Goal: Use online tool/utility: Utilize a website feature to perform a specific function

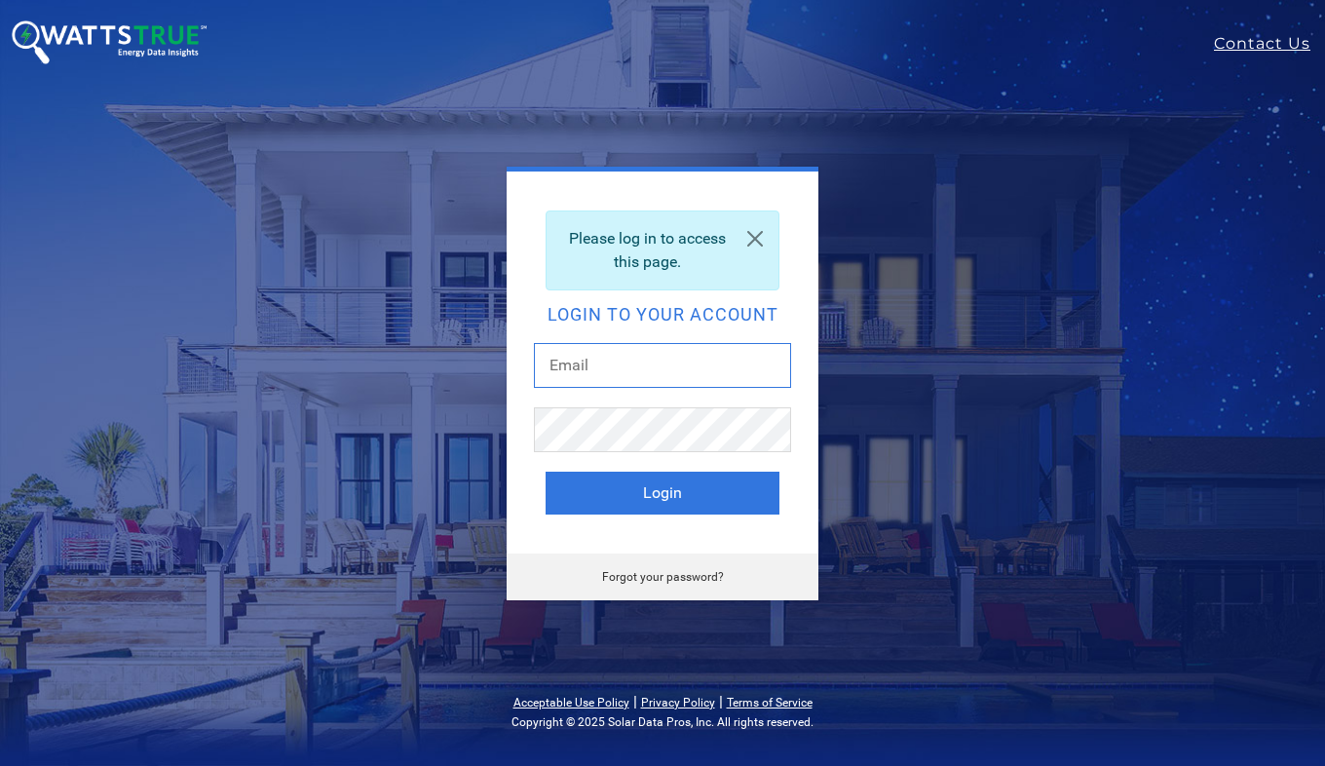
type input "[EMAIL_ADDRESS][DOMAIN_NAME]"
click at [629, 487] on button "Login" at bounding box center [663, 493] width 234 height 43
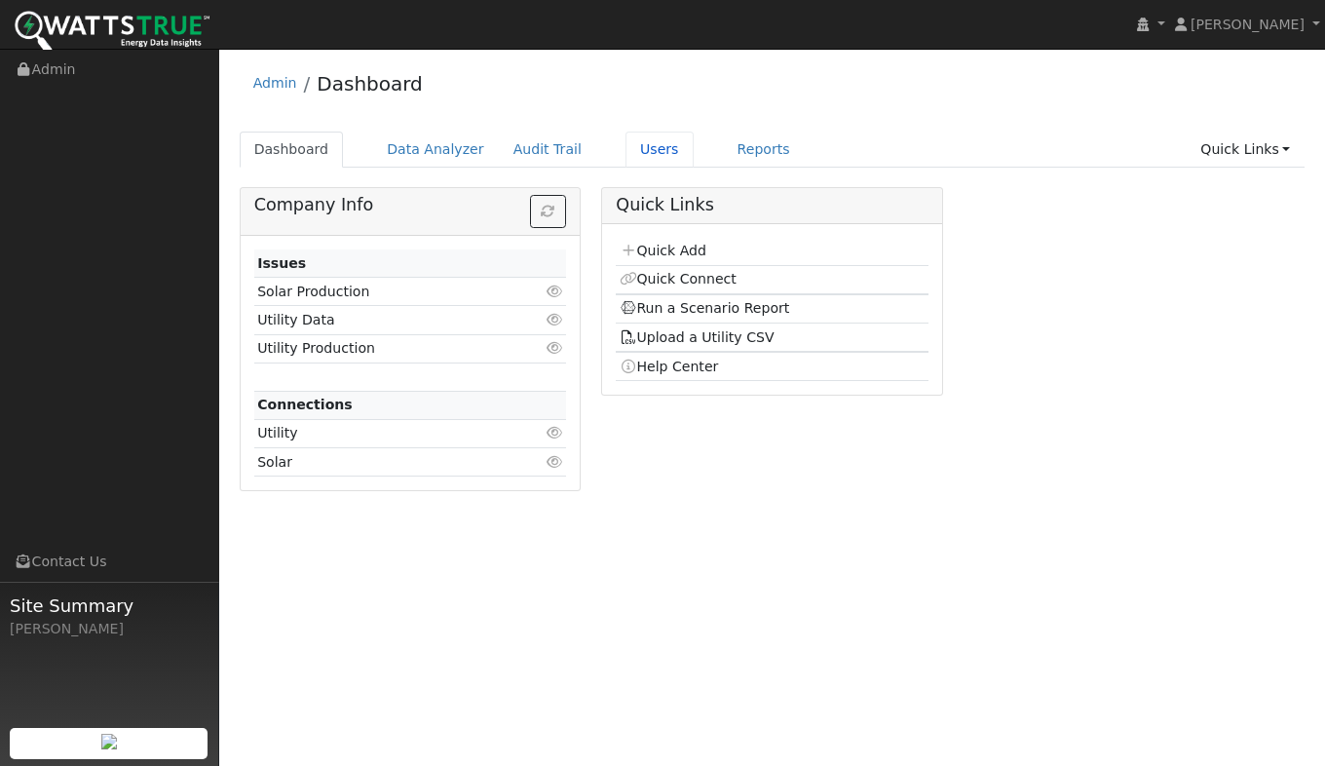
click at [626, 149] on link "Users" at bounding box center [660, 150] width 68 height 36
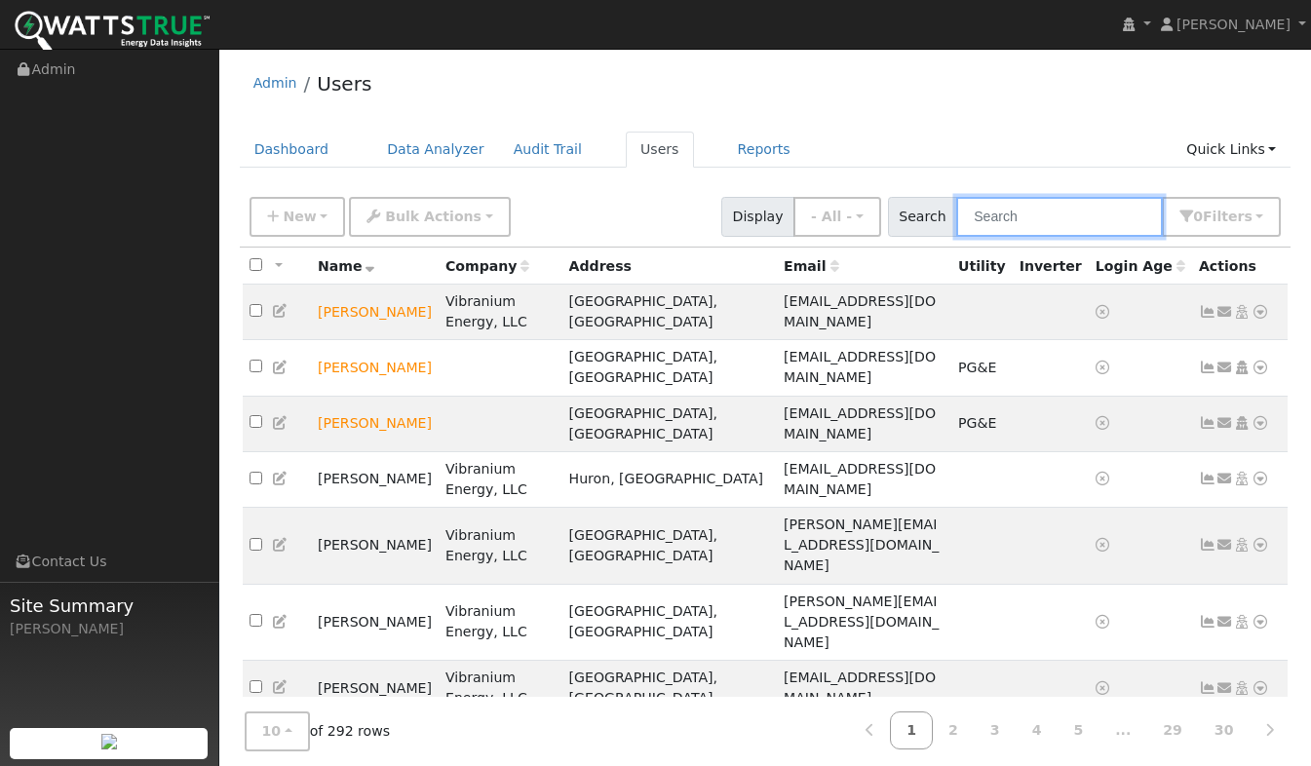
click at [1040, 223] on input "text" at bounding box center [1059, 217] width 207 height 40
type input "Pan"
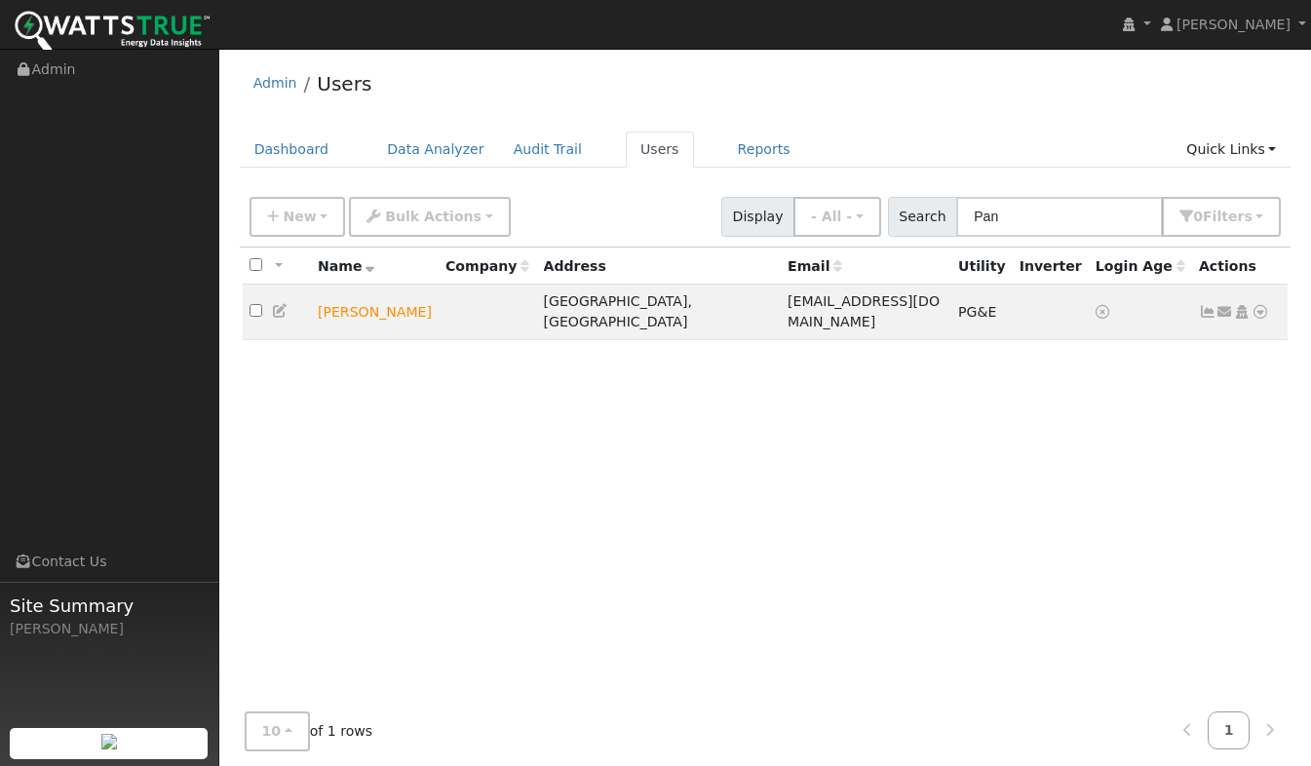
click at [1258, 305] on icon at bounding box center [1260, 312] width 18 height 14
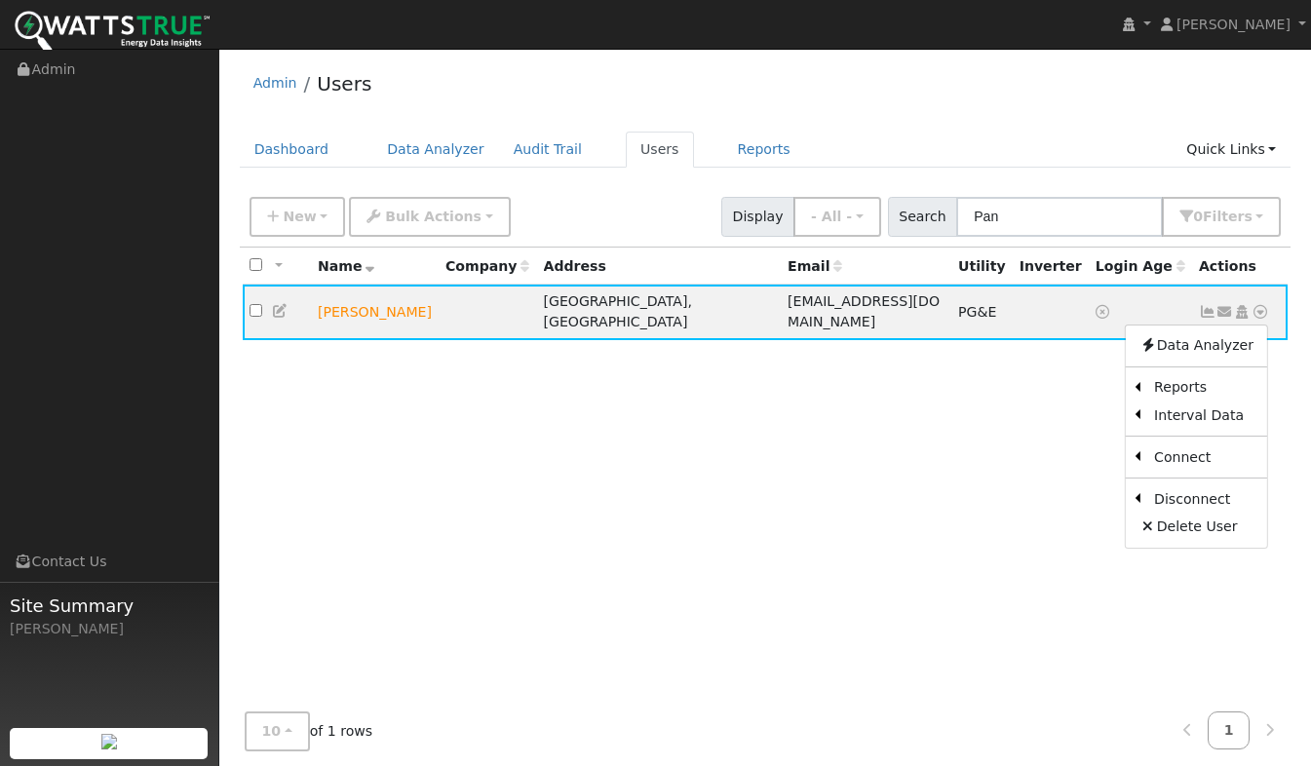
click at [0, 0] on link "Scenario" at bounding box center [0, 0] width 0 height 0
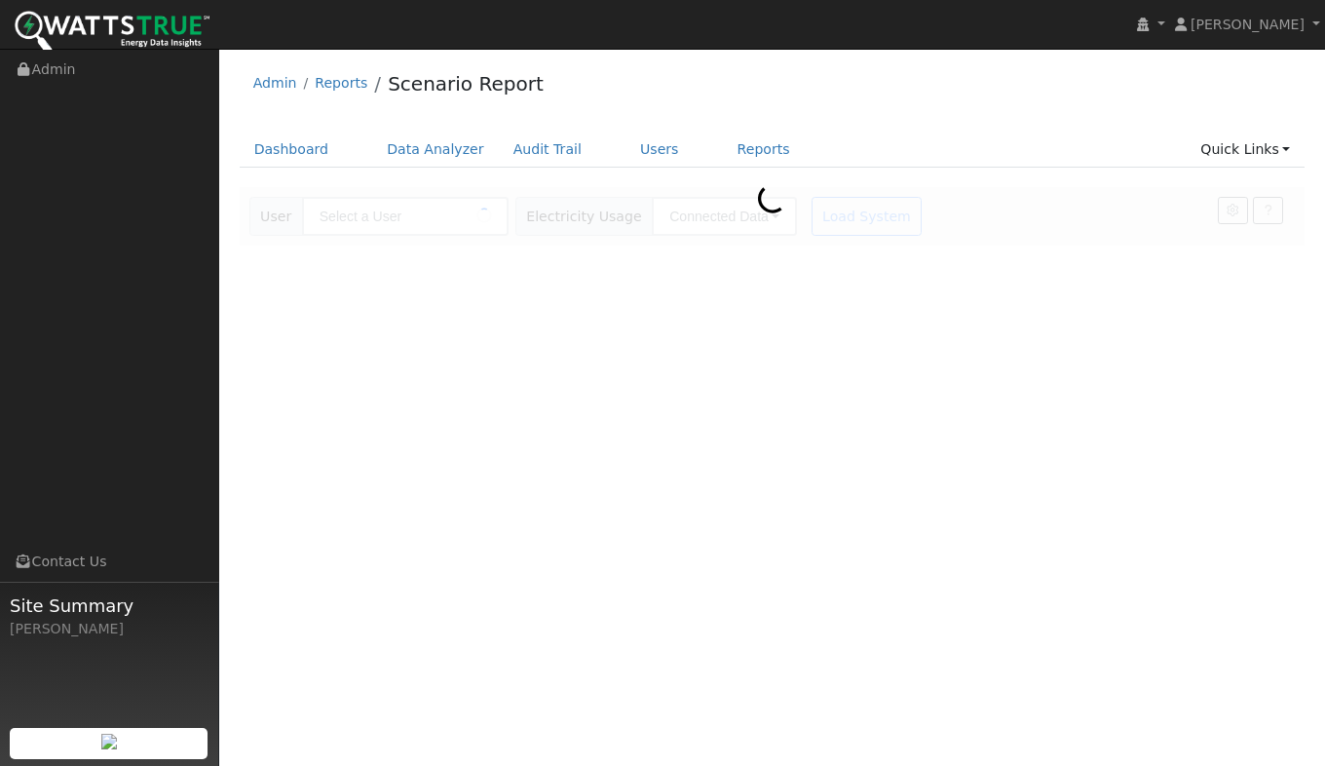
type input "[PERSON_NAME]"
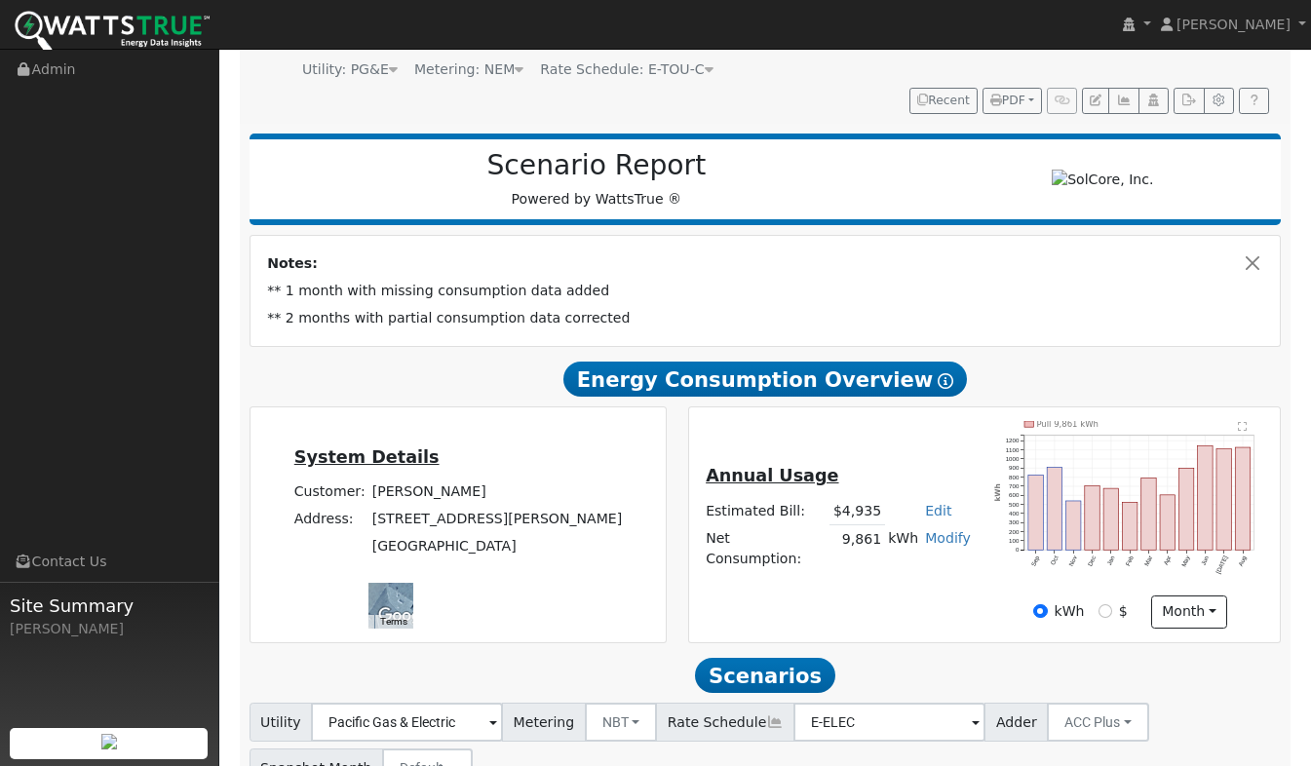
scroll to position [372, 0]
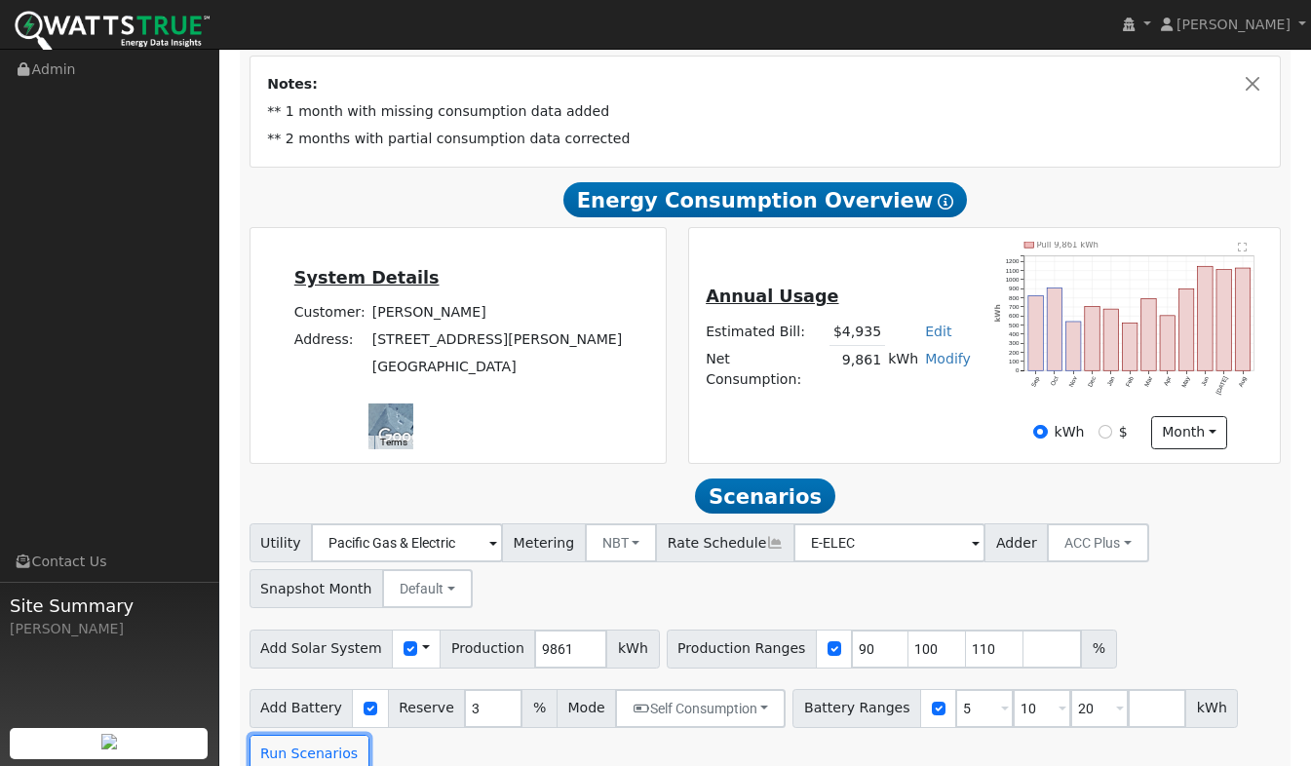
click at [299, 735] on button "Run Scenarios" at bounding box center [309, 754] width 120 height 39
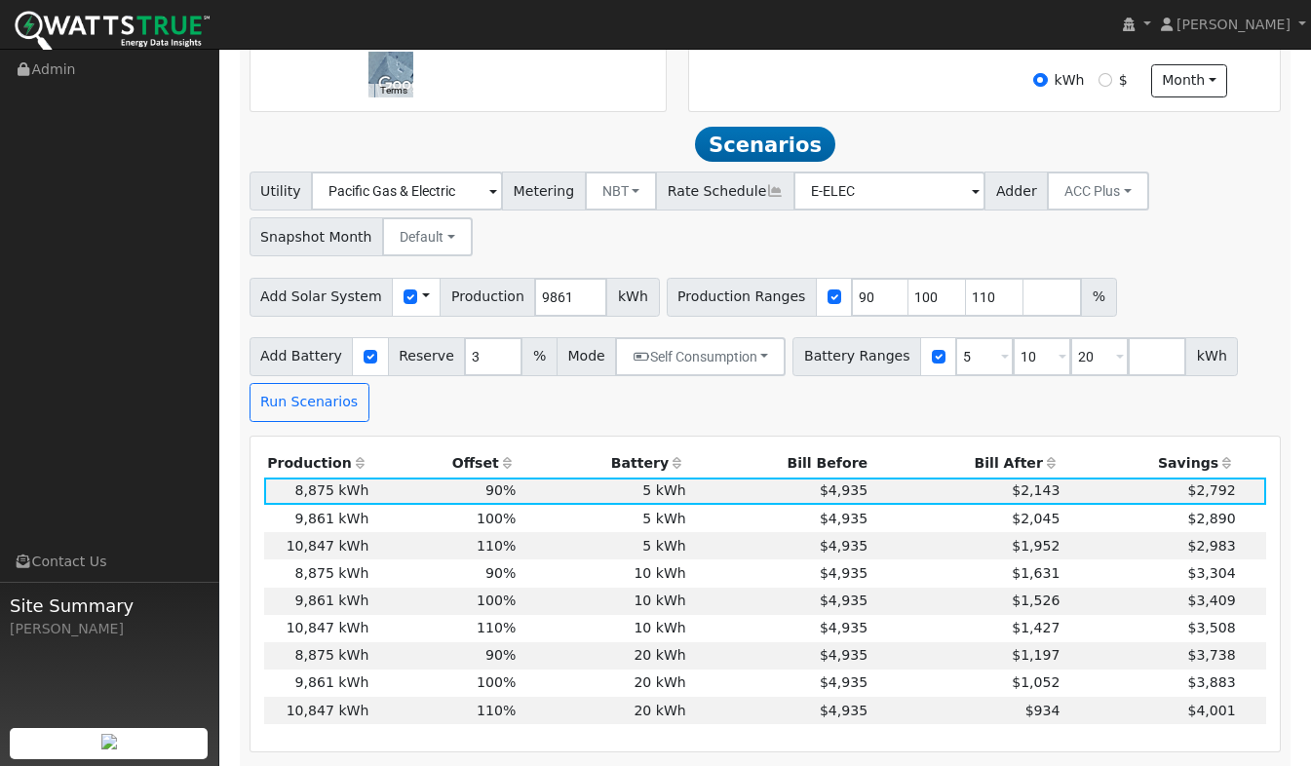
scroll to position [764, 0]
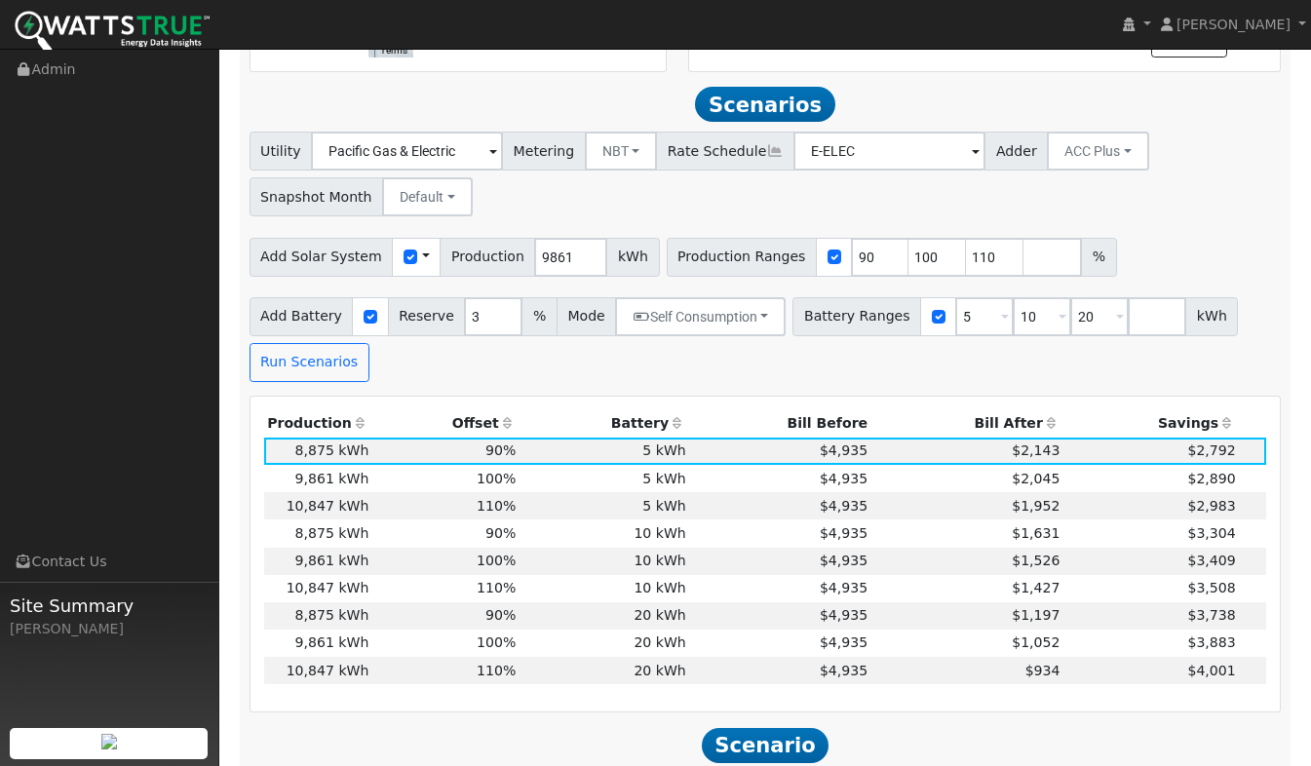
click at [1034, 492] on td "$1,952" at bounding box center [967, 505] width 192 height 27
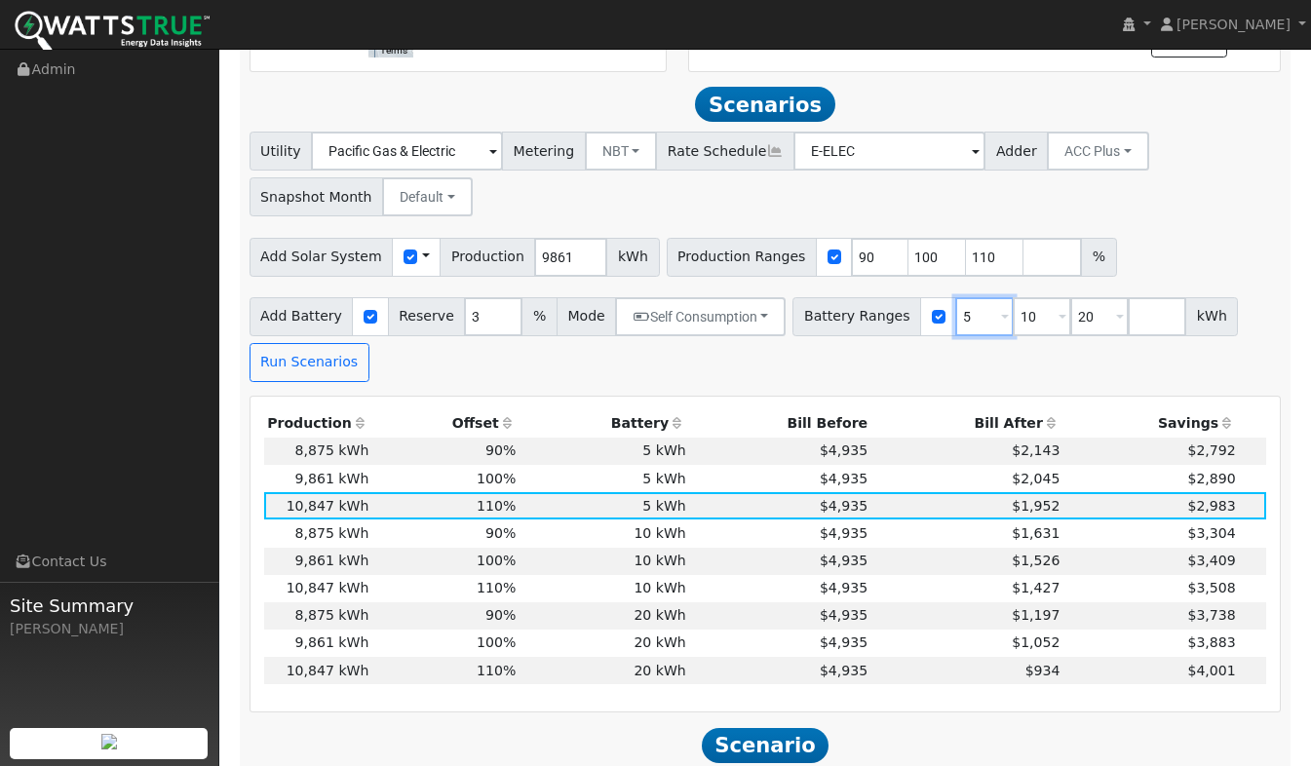
drag, startPoint x: 946, startPoint y: 289, endPoint x: 920, endPoint y: 291, distance: 26.4
click at [920, 297] on div "Battery Ranges 5 Overrides Reserve % Mode None None Self Consumption Peak Savin…" at bounding box center [1014, 316] width 445 height 39
type input "0"
click at [901, 333] on div "Add Battery Reserve 3 % Mode Self Consumption Self Consumption Peak Savings ACC…" at bounding box center [765, 336] width 1039 height 92
click at [319, 343] on button "Run Scenarios" at bounding box center [309, 362] width 120 height 39
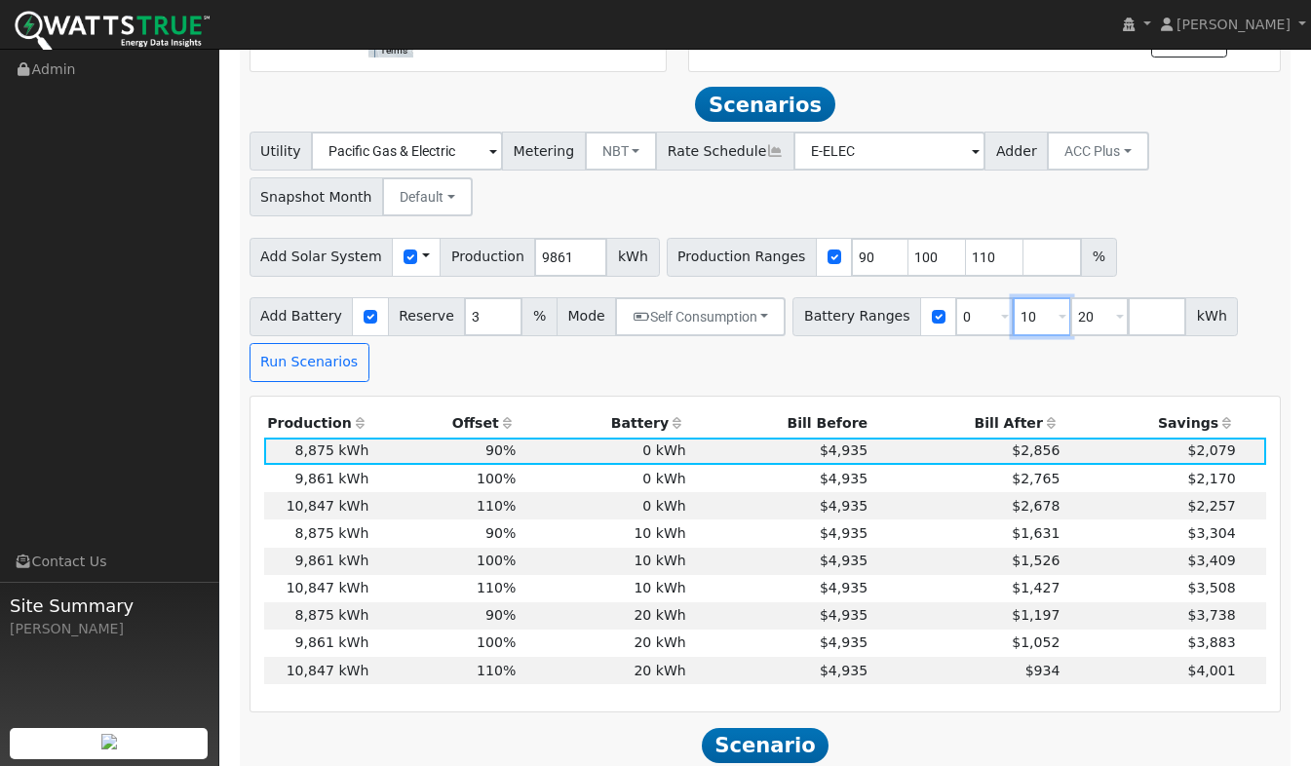
drag, startPoint x: 1002, startPoint y: 286, endPoint x: 989, endPoint y: 286, distance: 12.7
click at [1012, 297] on input "10" at bounding box center [1041, 316] width 58 height 39
type input "13.5"
click at [1068, 333] on div "Add Battery Reserve 3 % Mode Self Consumption Self Consumption Peak Savings ACC…" at bounding box center [765, 336] width 1039 height 92
click at [1070, 297] on input "20" at bounding box center [1099, 316] width 58 height 39
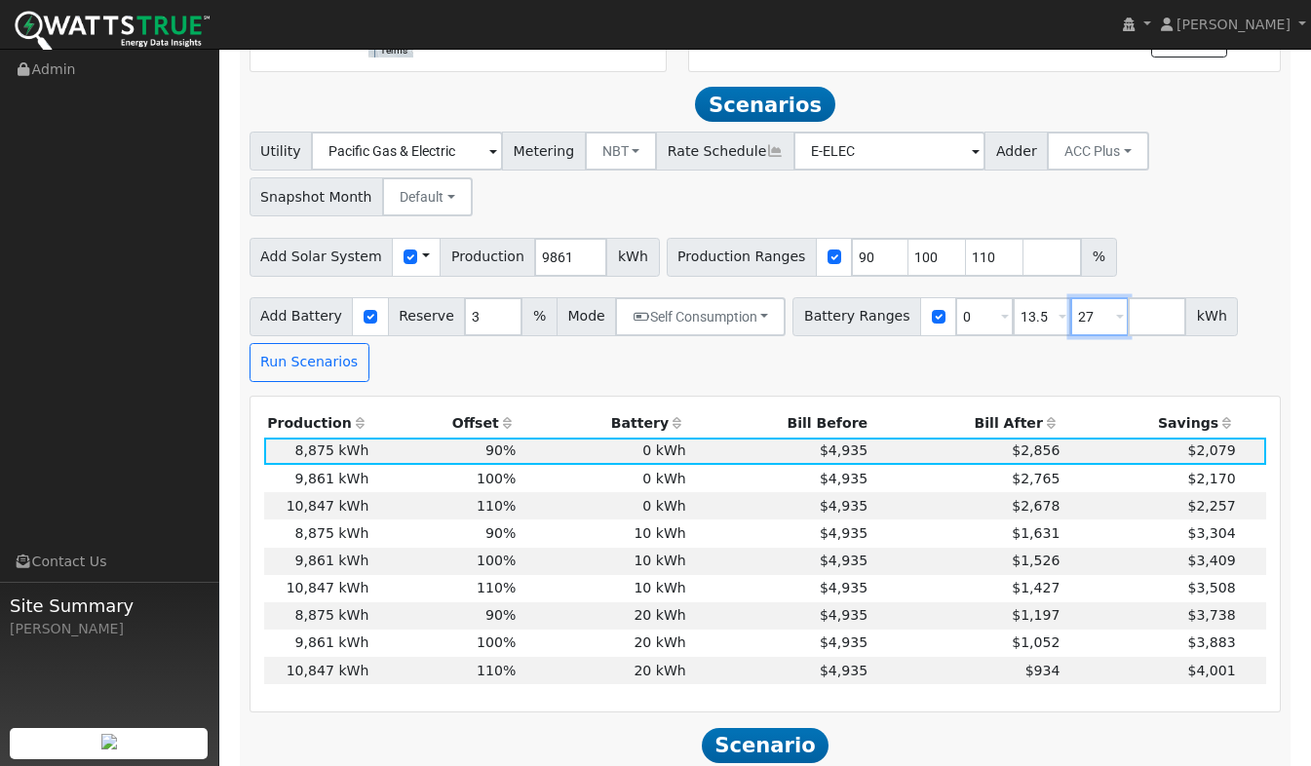
type input "27"
click at [1049, 344] on div "Add Battery Reserve 3 % Mode Self Consumption Self Consumption Peak Savings ACC…" at bounding box center [765, 336] width 1039 height 92
click at [293, 343] on button "Run Scenarios" at bounding box center [309, 362] width 120 height 39
